Goal: Communication & Community: Answer question/provide support

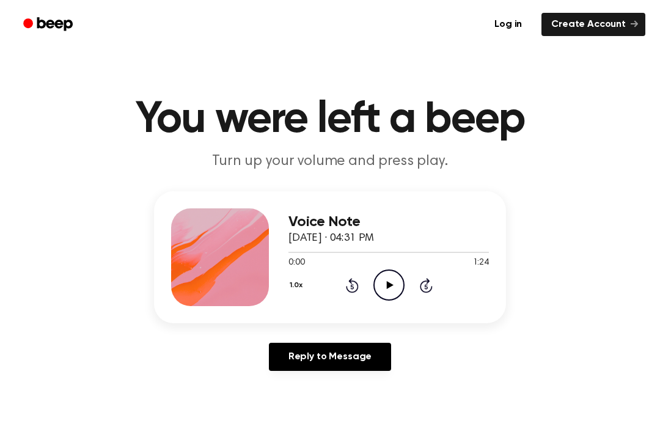
click at [388, 288] on icon at bounding box center [389, 285] width 7 height 8
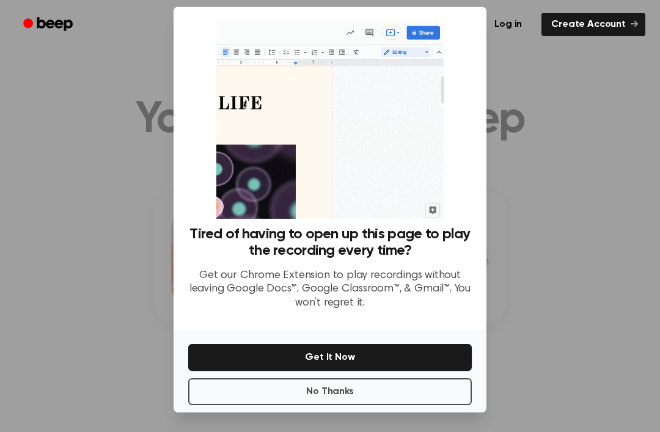
scroll to position [39, 0]
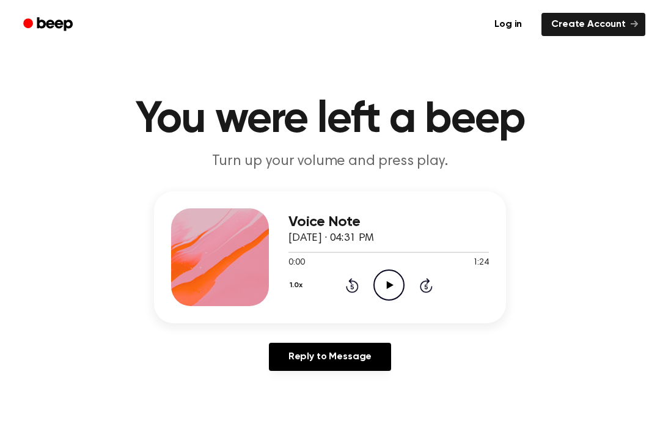
click at [389, 286] on icon at bounding box center [389, 285] width 7 height 8
click at [387, 290] on icon "Pause Audio" at bounding box center [389, 285] width 31 height 31
click at [399, 280] on icon "Play Audio" at bounding box center [389, 285] width 31 height 31
click at [385, 288] on icon "Pause Audio" at bounding box center [389, 285] width 31 height 31
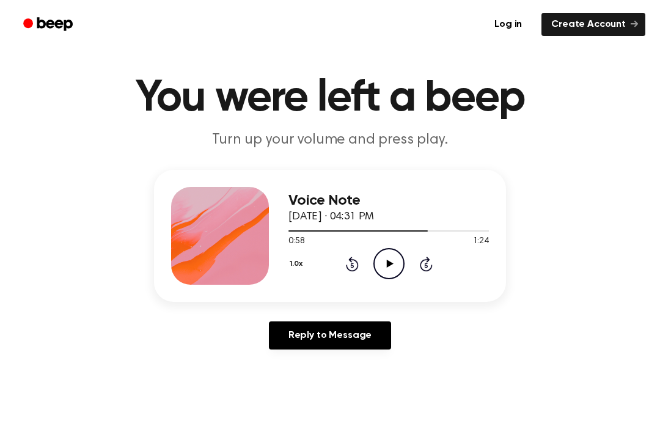
click at [380, 242] on div "0:58 1:24" at bounding box center [389, 241] width 201 height 13
click at [380, 259] on icon "Play Audio" at bounding box center [389, 263] width 31 height 31
click at [383, 276] on icon "Play Audio" at bounding box center [389, 263] width 31 height 31
click at [391, 257] on icon "Pause Audio" at bounding box center [389, 263] width 31 height 31
click at [385, 259] on icon "Play Audio" at bounding box center [389, 263] width 31 height 31
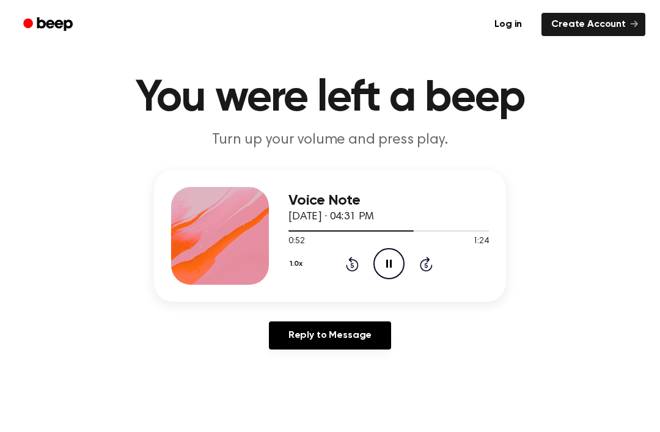
click at [369, 249] on div "1.0x Rewind 5 seconds Pause Audio Skip 5 seconds" at bounding box center [389, 263] width 201 height 31
click at [393, 273] on icon "Pause Audio" at bounding box center [389, 263] width 31 height 31
click at [307, 339] on link "Reply to Message" at bounding box center [330, 336] width 122 height 28
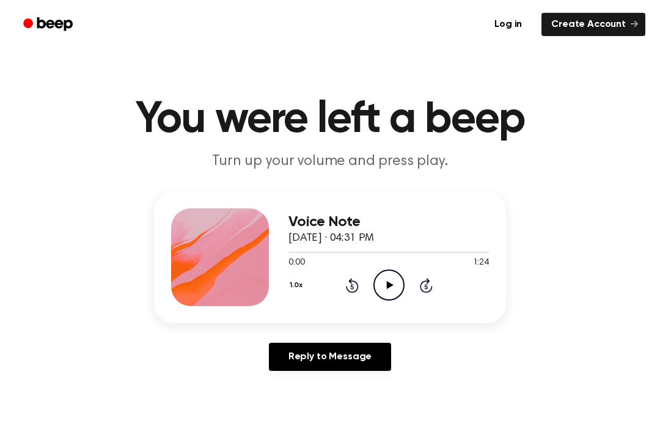
click at [381, 287] on icon "Play Audio" at bounding box center [389, 285] width 31 height 31
click at [389, 282] on icon "Pause Audio" at bounding box center [389, 285] width 31 height 31
click at [393, 283] on icon "Play Audio" at bounding box center [389, 285] width 31 height 31
click at [392, 279] on icon "Play Audio" at bounding box center [389, 285] width 31 height 31
click at [388, 285] on icon at bounding box center [389, 285] width 6 height 8
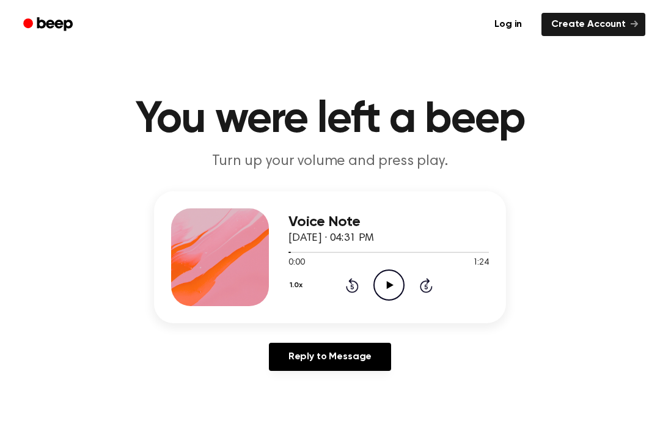
click at [386, 289] on icon "Play Audio" at bounding box center [389, 285] width 31 height 31
click at [391, 292] on icon "Play Audio" at bounding box center [389, 285] width 31 height 31
